Goal: Find specific page/section: Find specific page/section

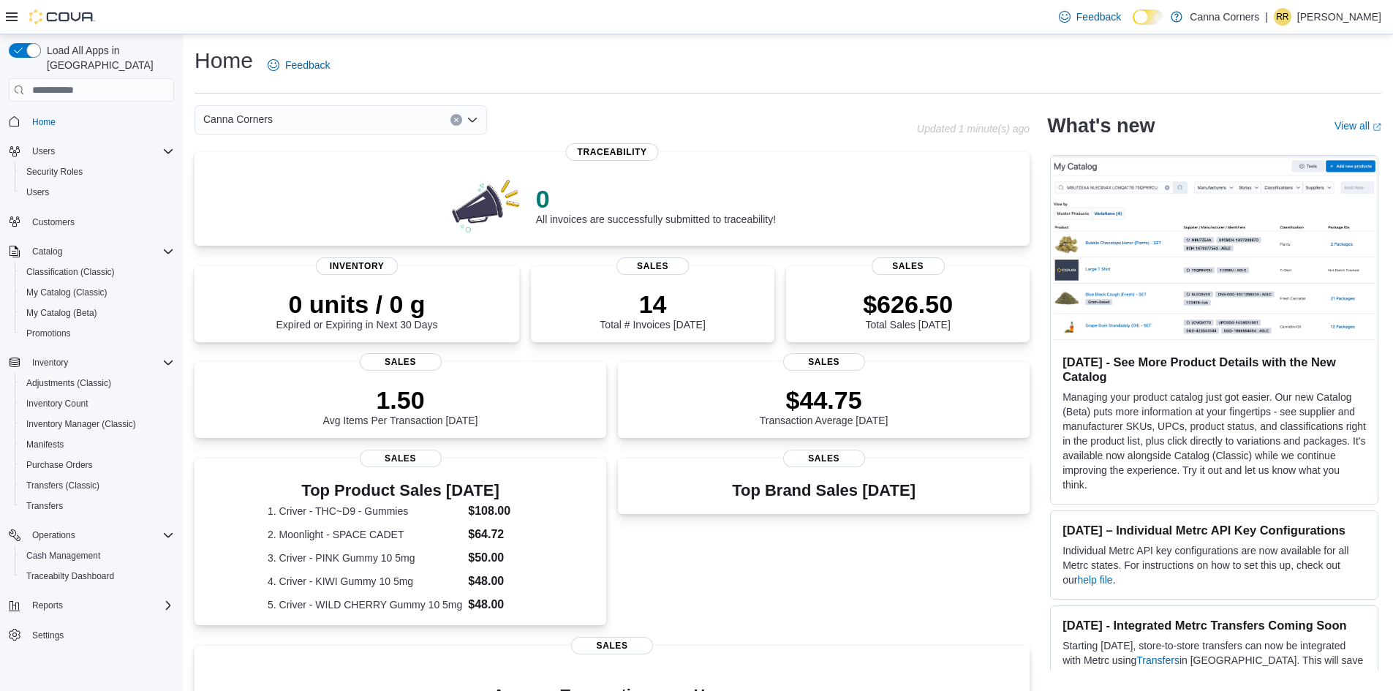
click at [320, 128] on div "Canna Corners" at bounding box center [341, 119] width 292 height 29
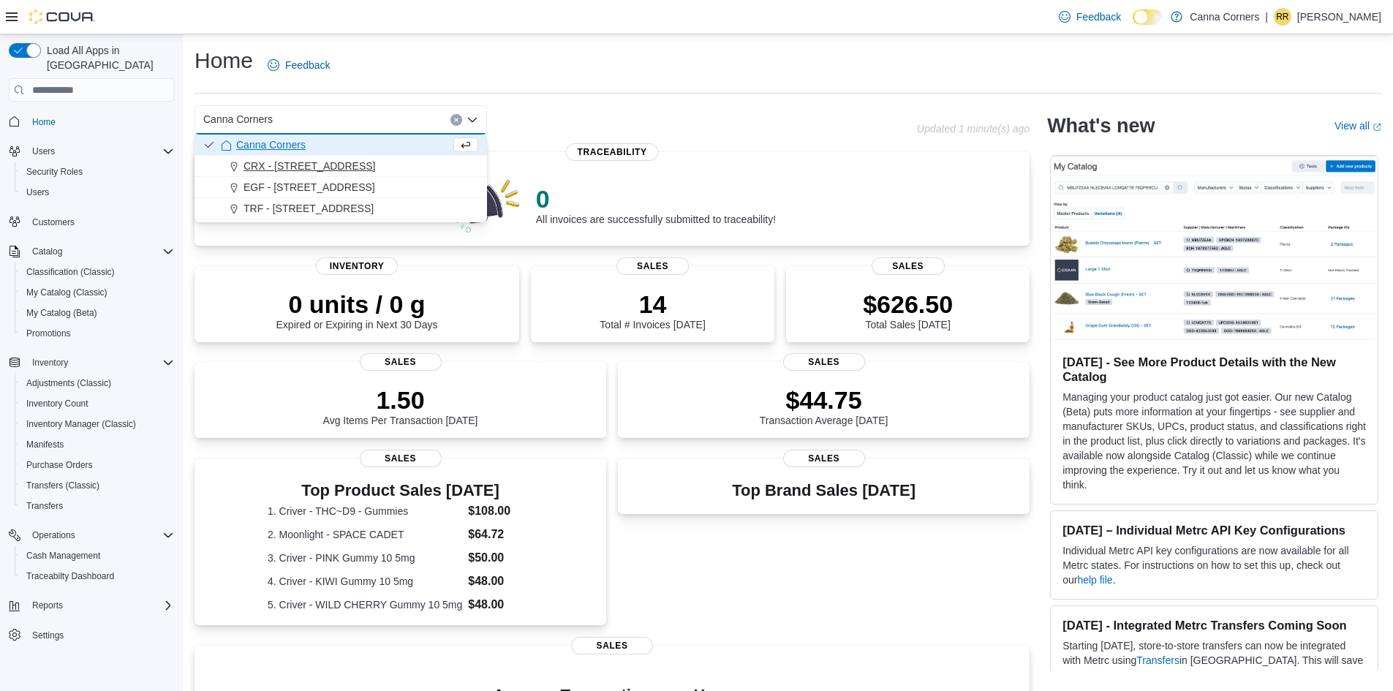
click at [323, 157] on button "CRX - [STREET_ADDRESS]" at bounding box center [341, 166] width 292 height 21
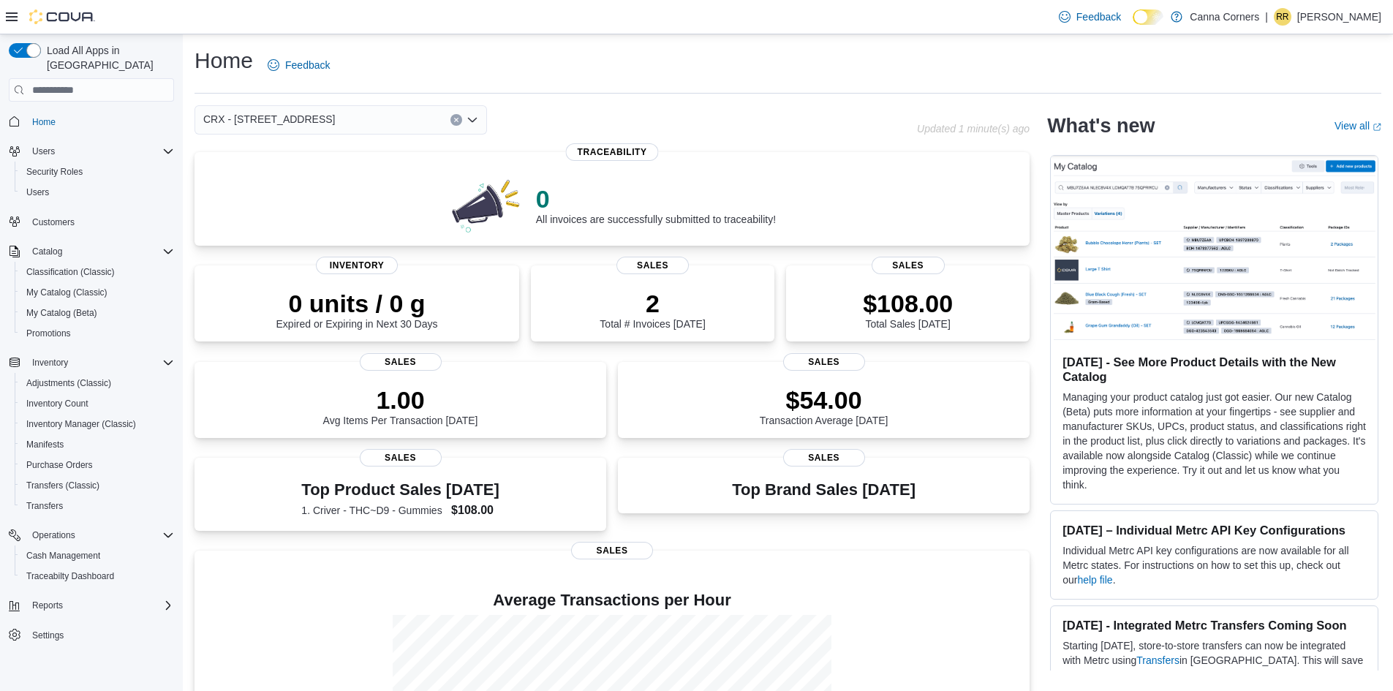
click at [349, 120] on div "CRX - [STREET_ADDRESS]" at bounding box center [341, 119] width 292 height 29
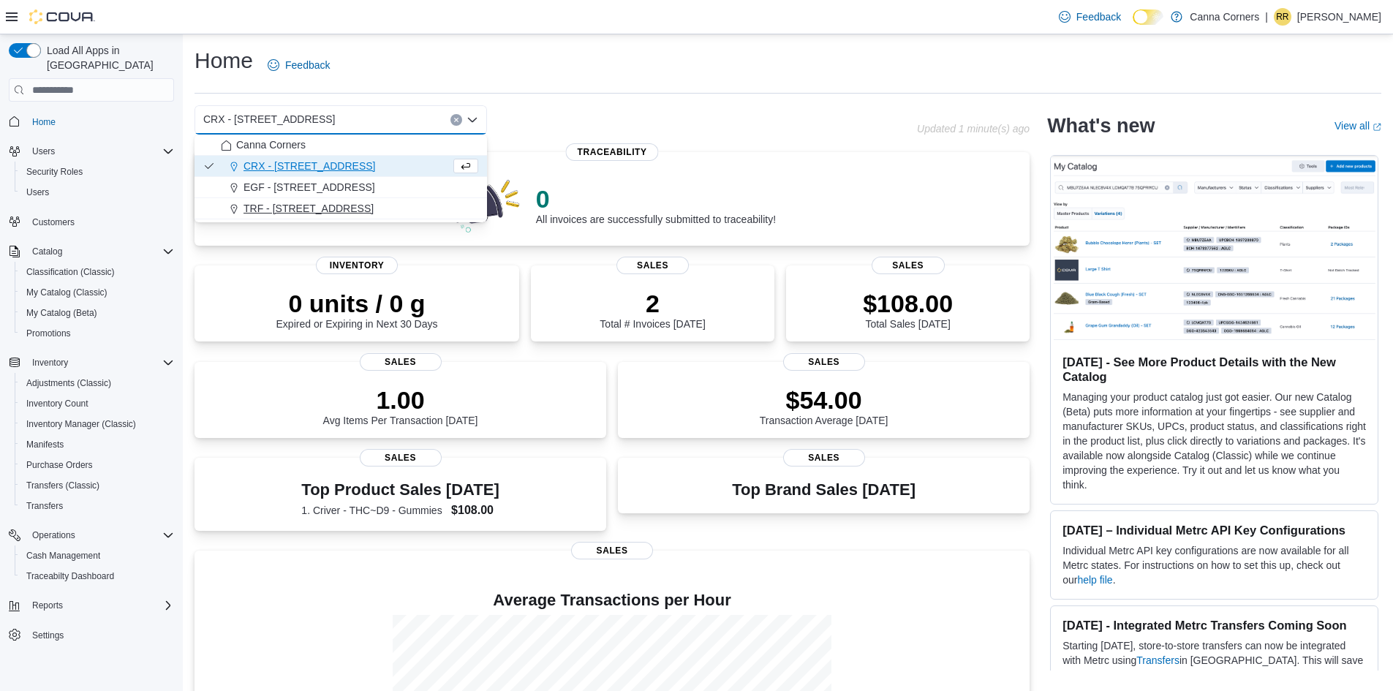
click at [333, 215] on span "TRF - [STREET_ADDRESS]" at bounding box center [309, 208] width 130 height 15
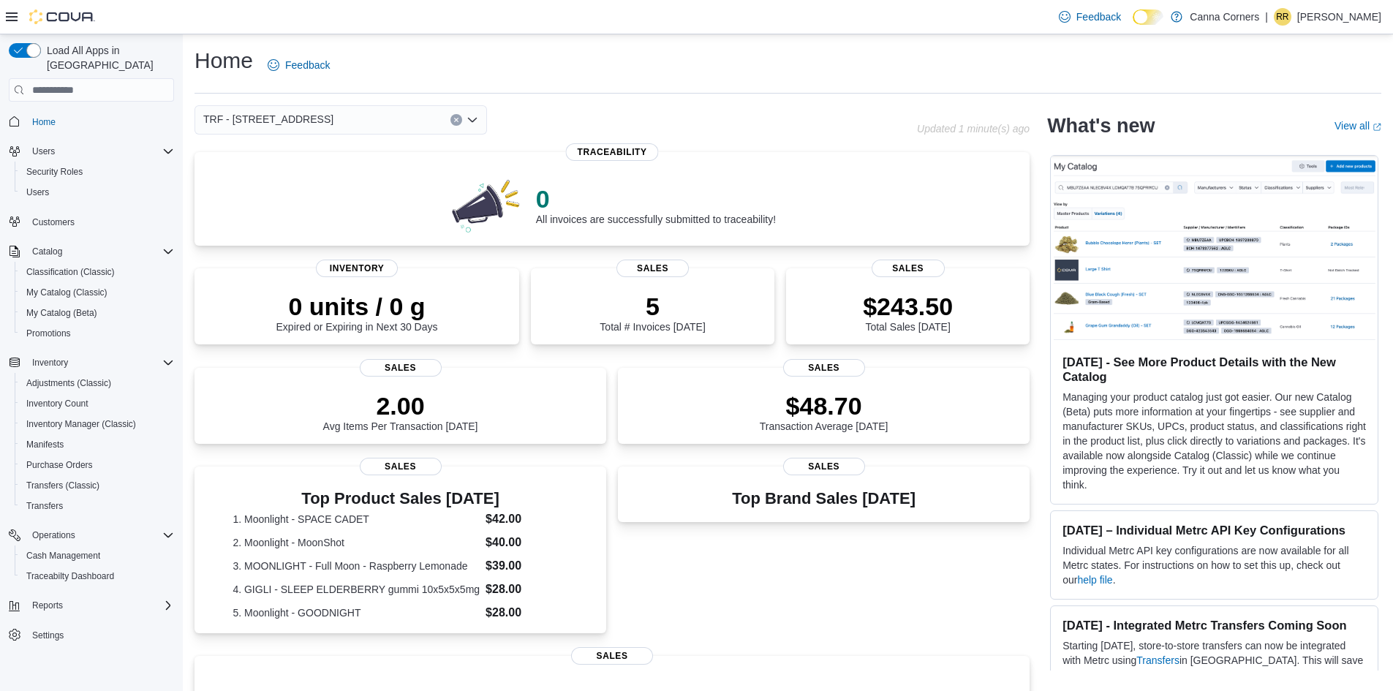
click at [360, 117] on div "TRF - [STREET_ADDRESS]" at bounding box center [341, 119] width 292 height 29
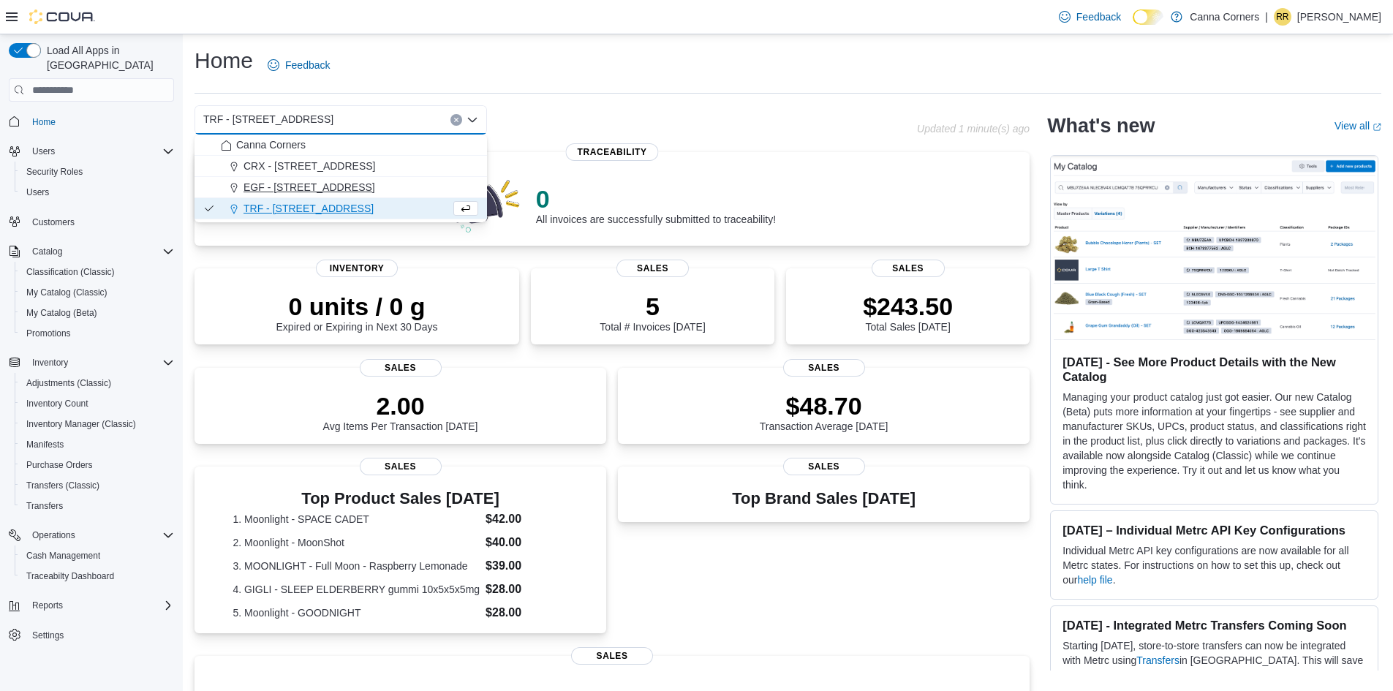
click at [349, 188] on span "EGF - [STREET_ADDRESS]" at bounding box center [310, 187] width 132 height 15
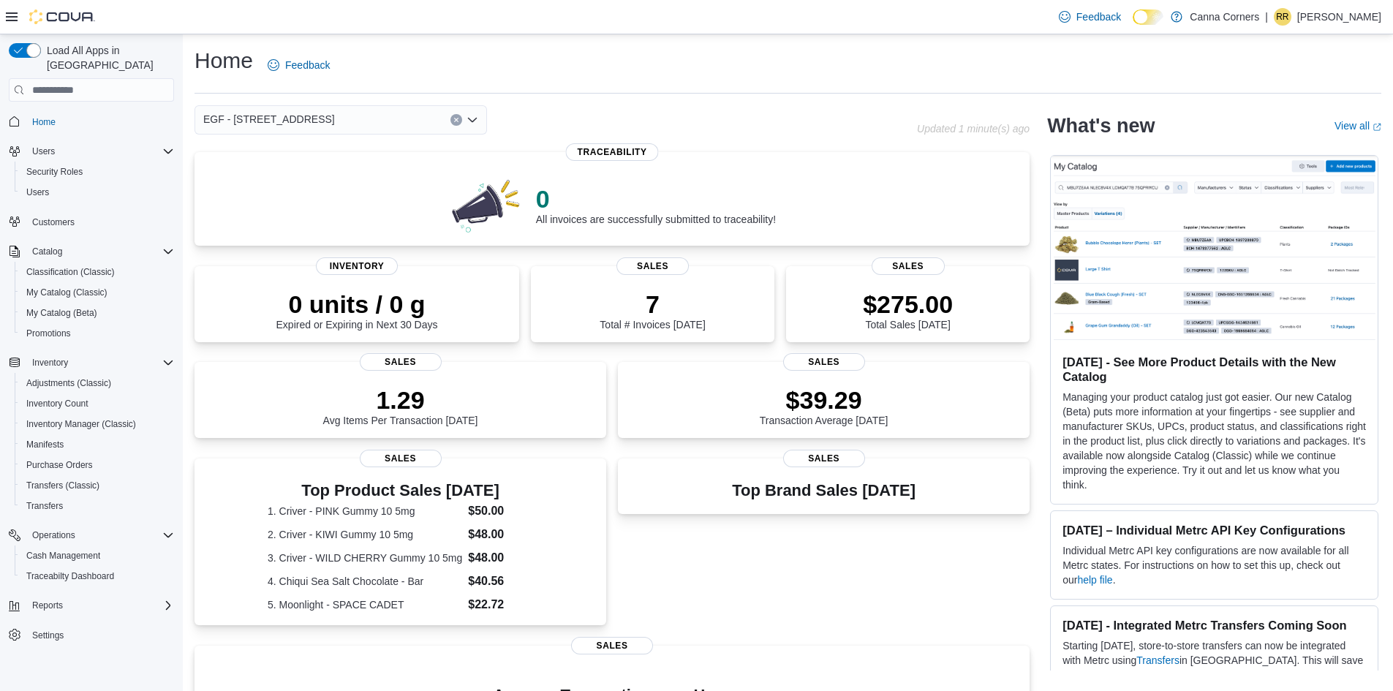
click at [371, 116] on div "EGF - [STREET_ADDRESS]" at bounding box center [341, 119] width 292 height 29
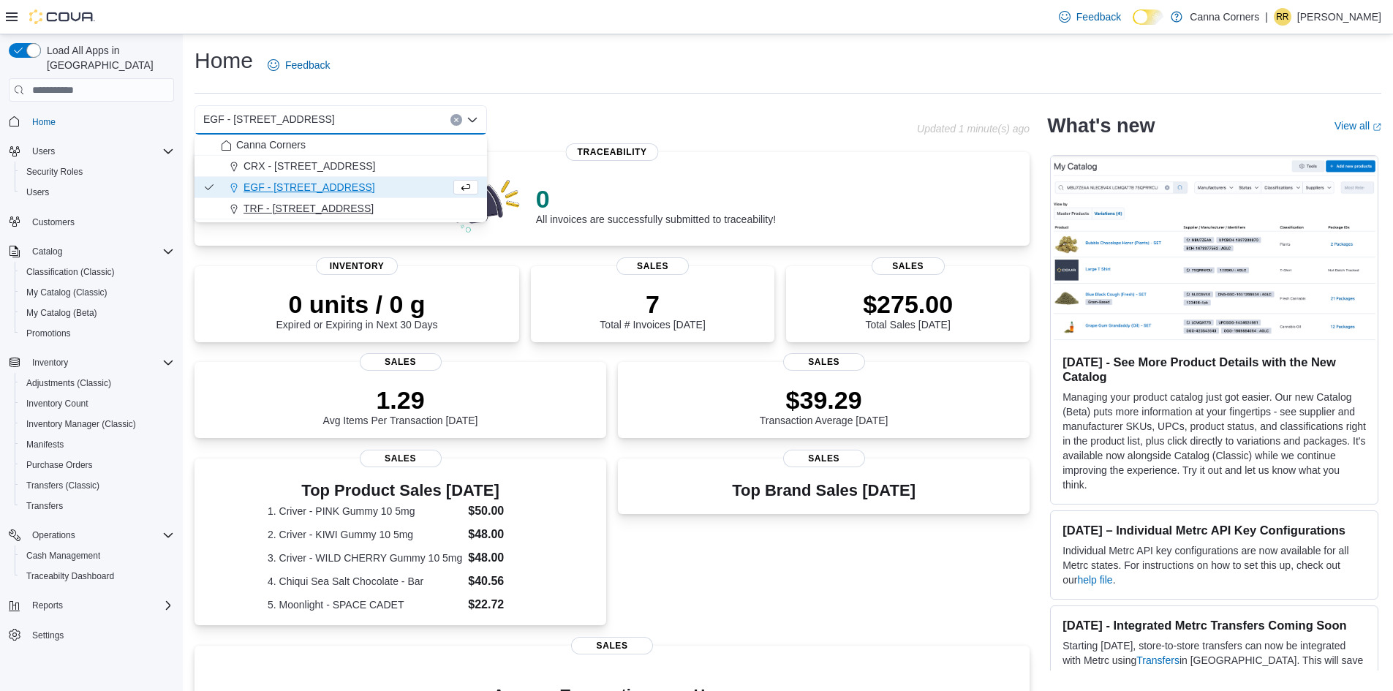
click at [330, 211] on span "TRF - [STREET_ADDRESS]" at bounding box center [309, 208] width 130 height 15
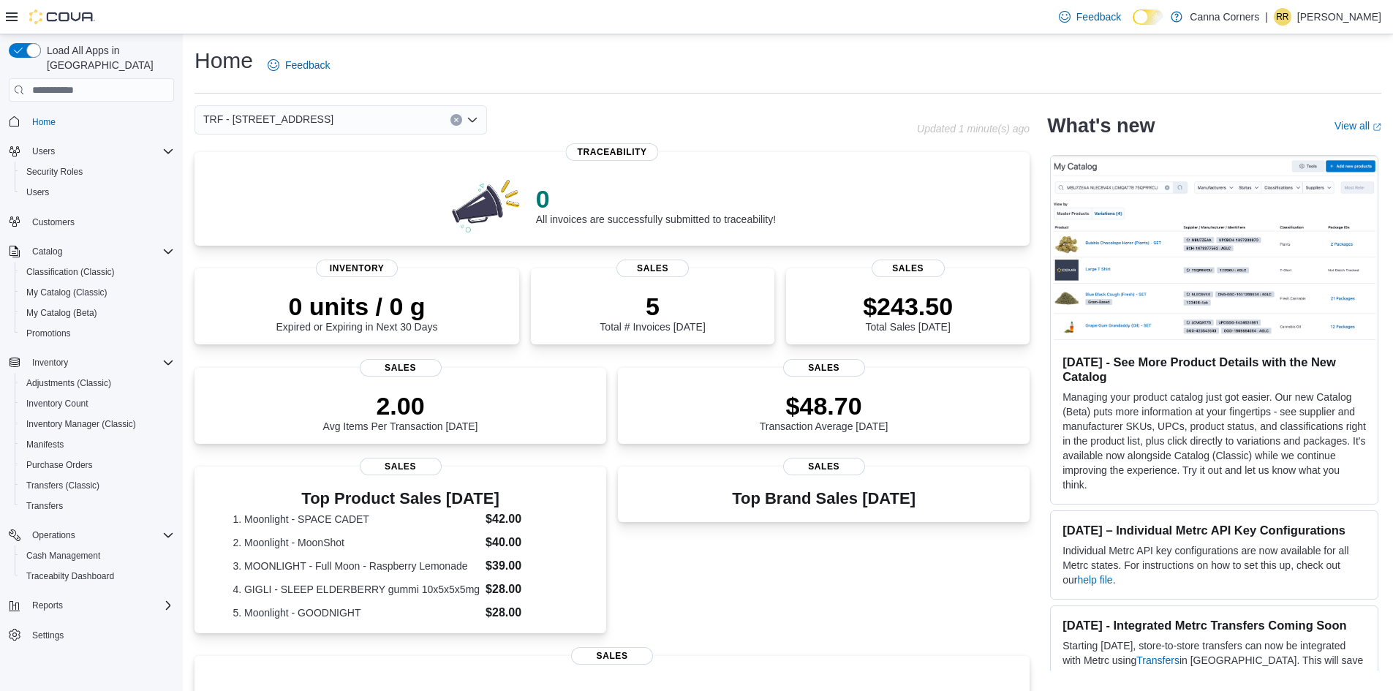
click at [349, 128] on div "TRF - [STREET_ADDRESS]" at bounding box center [341, 119] width 292 height 29
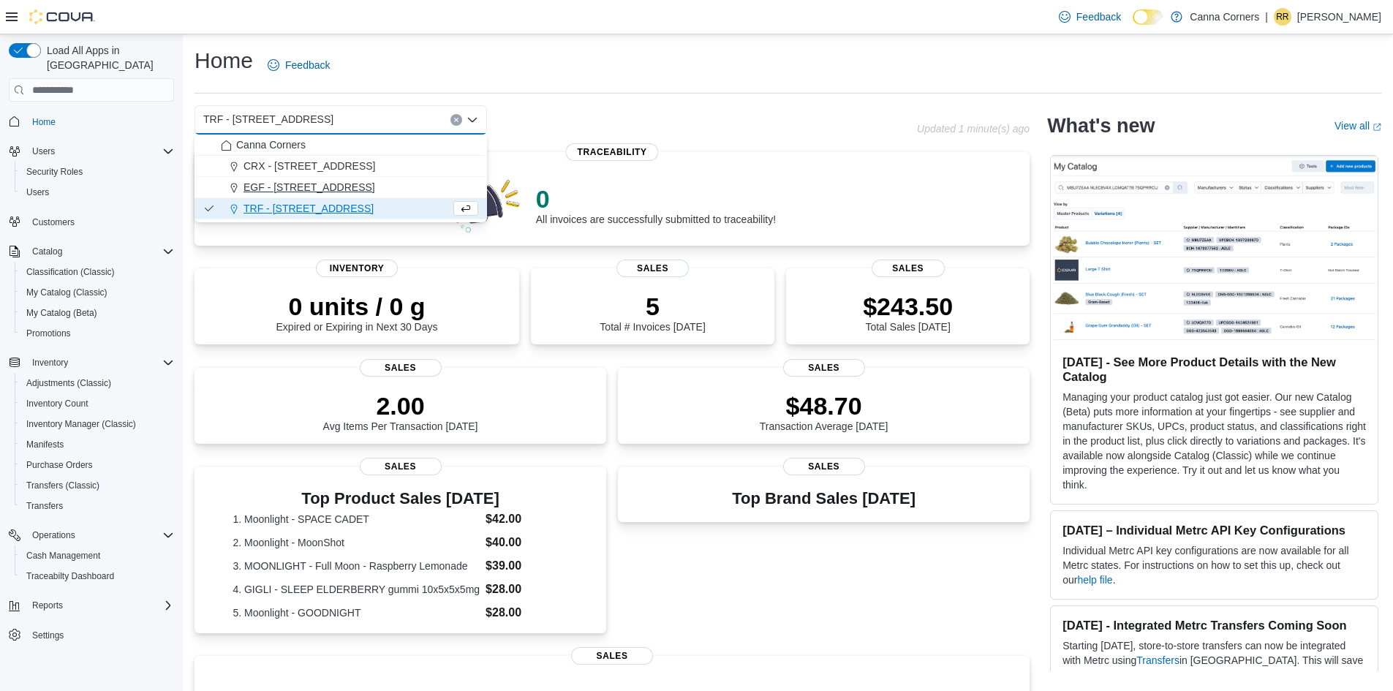
click at [340, 181] on span "EGF - [STREET_ADDRESS]" at bounding box center [310, 187] width 132 height 15
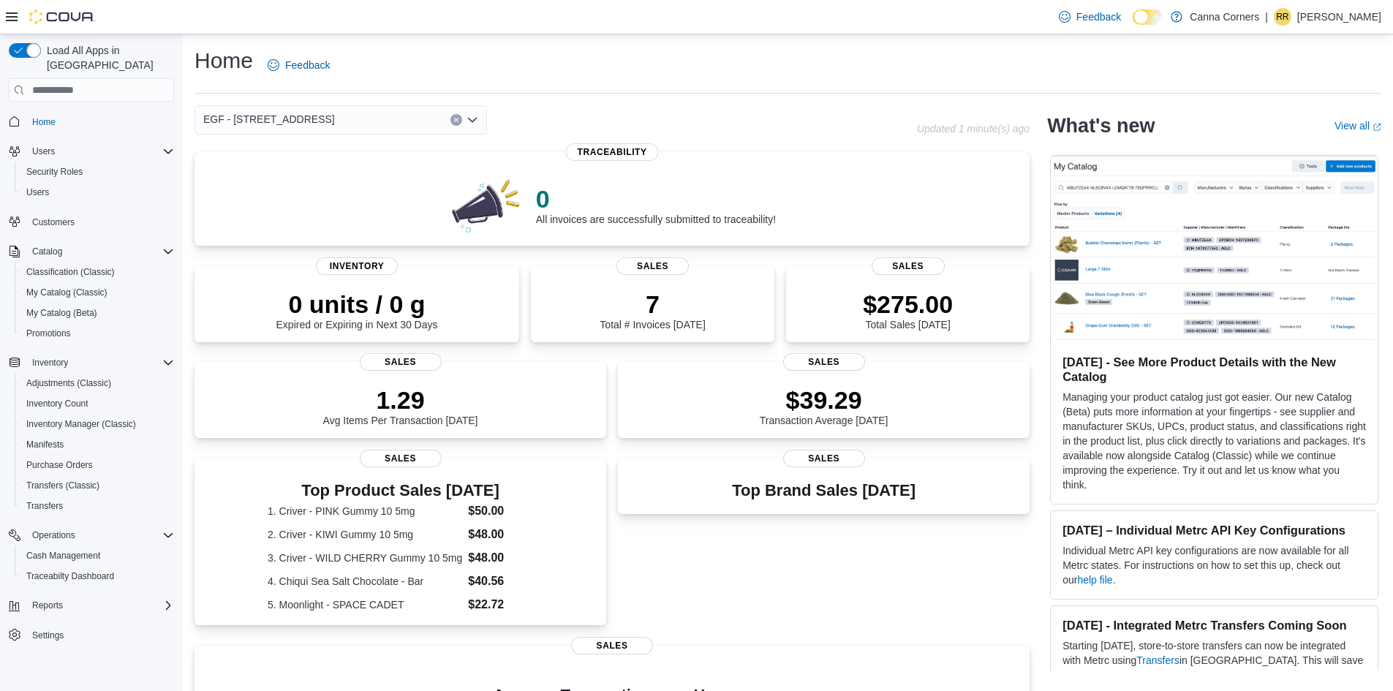
click at [358, 114] on div "EGF - [STREET_ADDRESS]" at bounding box center [341, 119] width 292 height 29
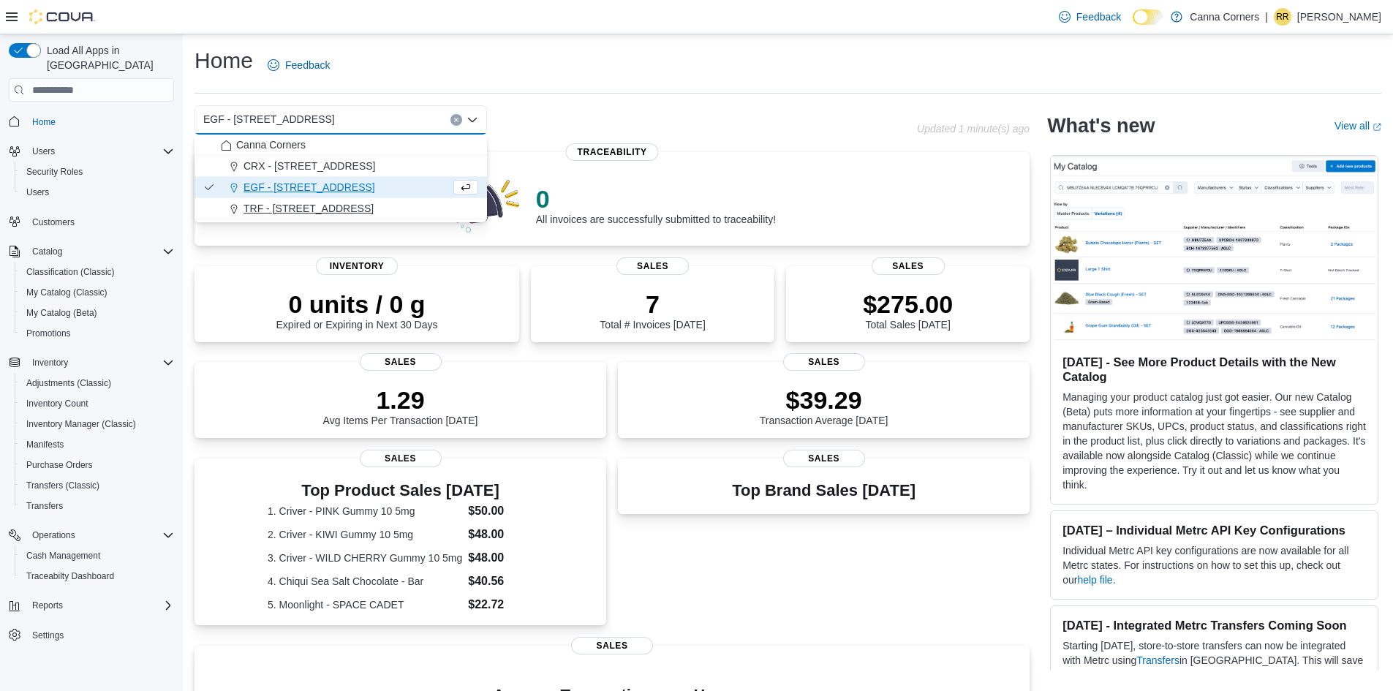
click at [343, 216] on button "TRF - [STREET_ADDRESS]" at bounding box center [341, 208] width 292 height 21
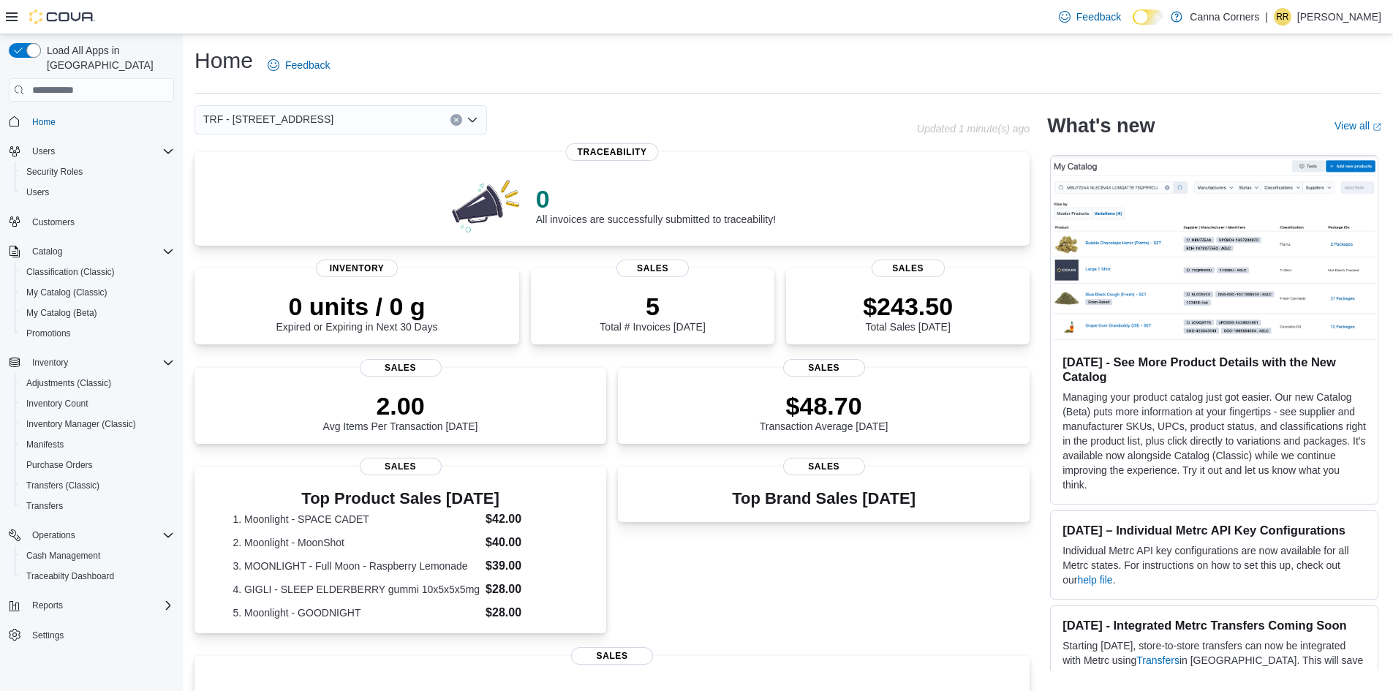
click at [356, 129] on div "TRF - [STREET_ADDRESS]" at bounding box center [341, 119] width 292 height 29
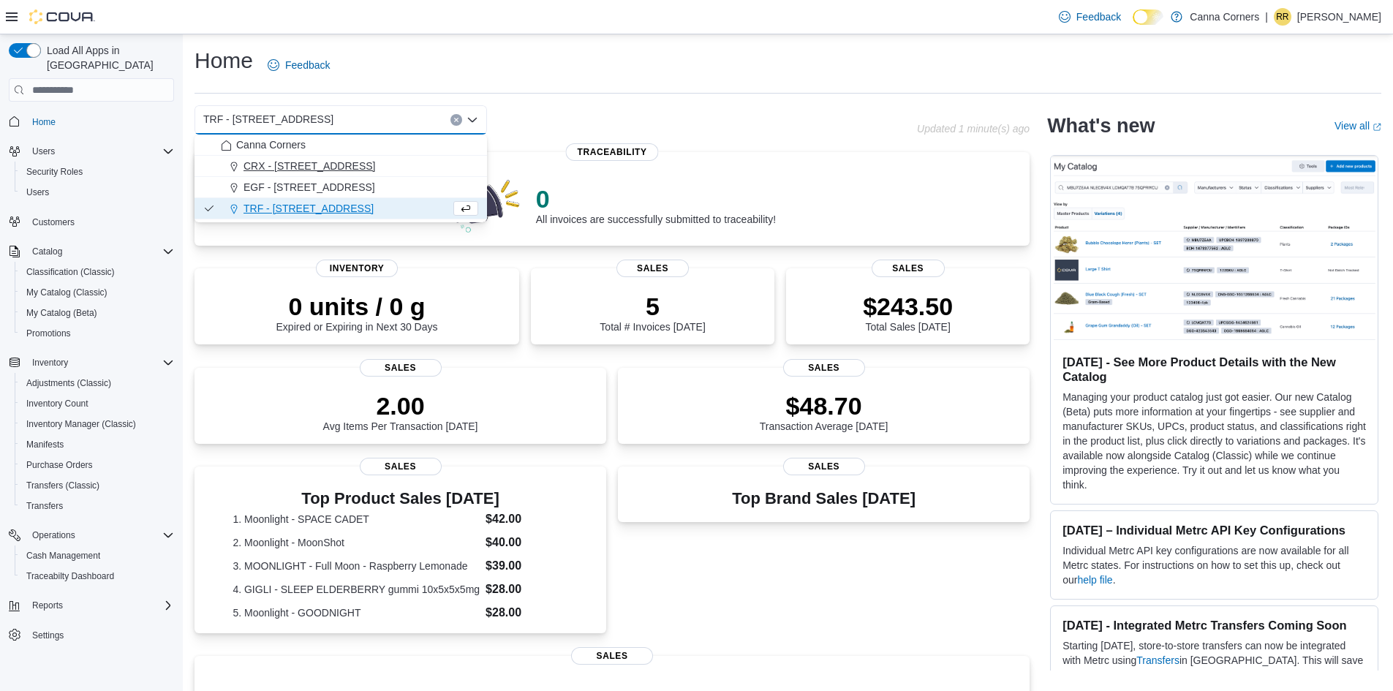
click at [355, 171] on span "CRX - [STREET_ADDRESS]" at bounding box center [310, 166] width 132 height 15
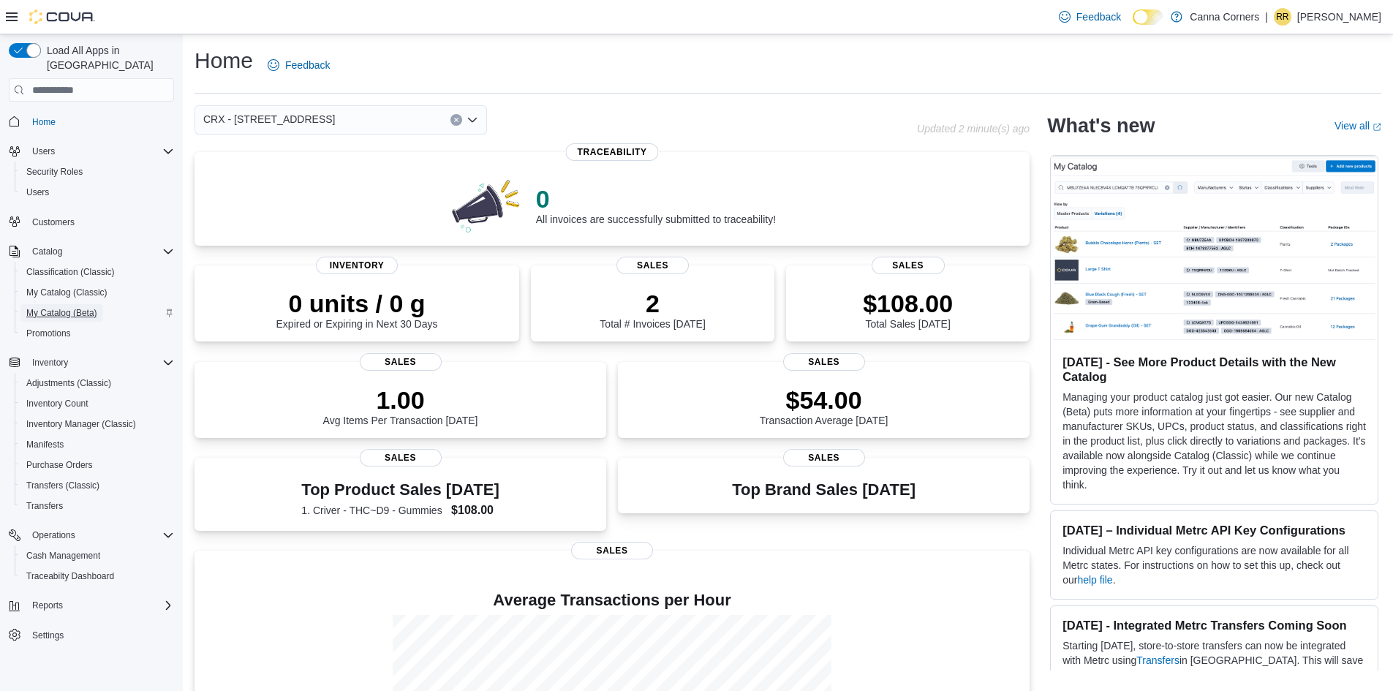
click at [56, 306] on span "My Catalog (Beta)" at bounding box center [61, 313] width 71 height 18
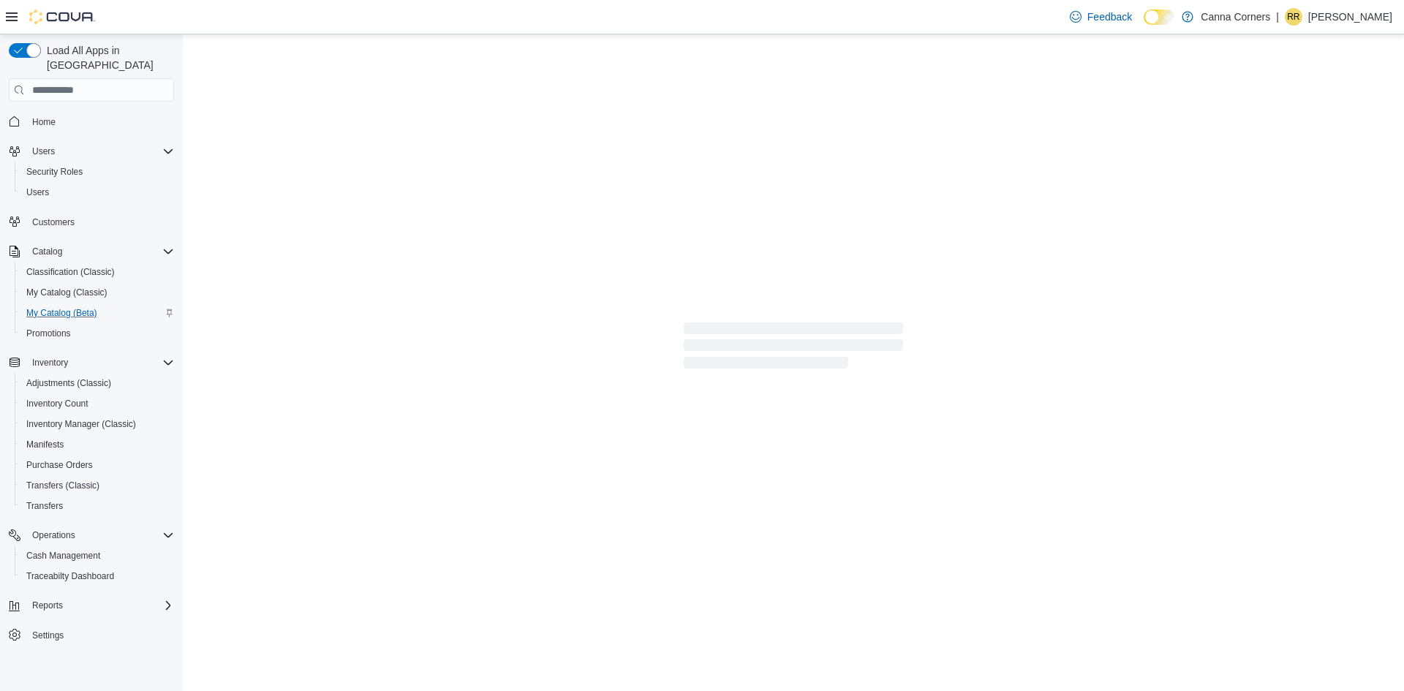
select select "**********"
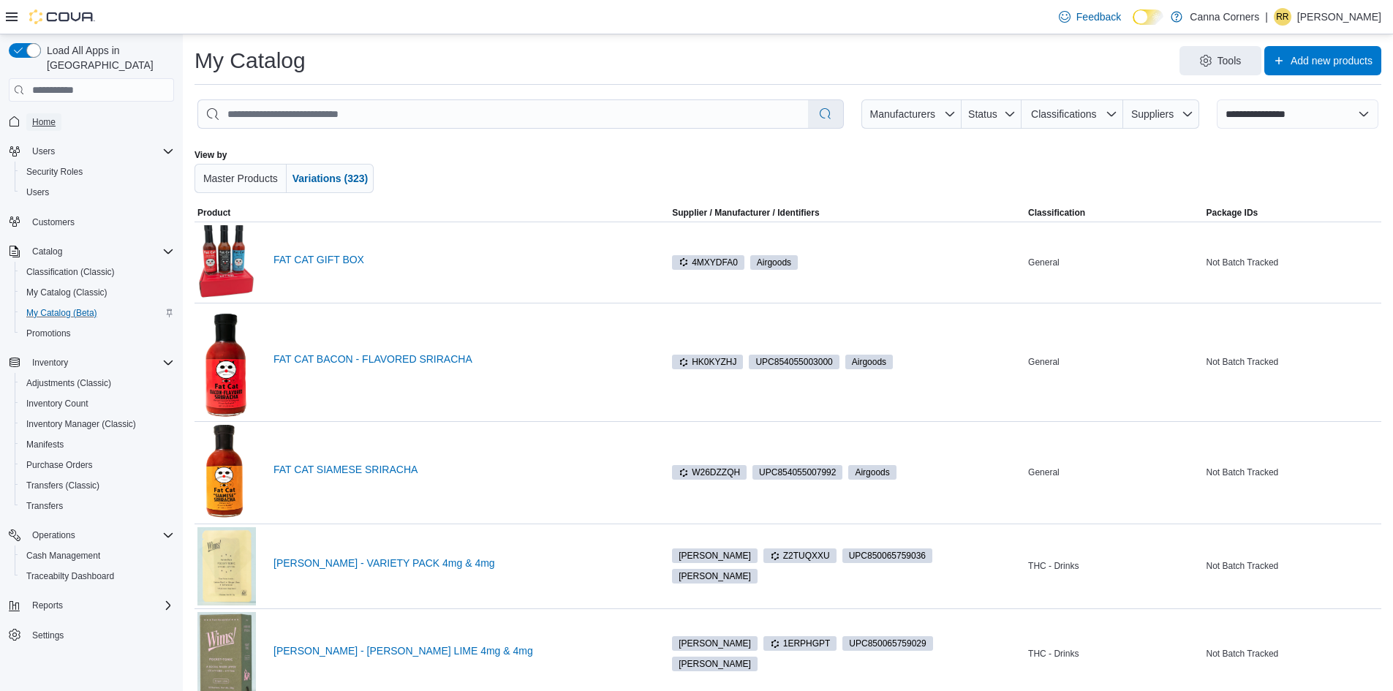
click at [56, 113] on link "Home" at bounding box center [43, 122] width 35 height 18
